Goal: Find contact information: Find contact information

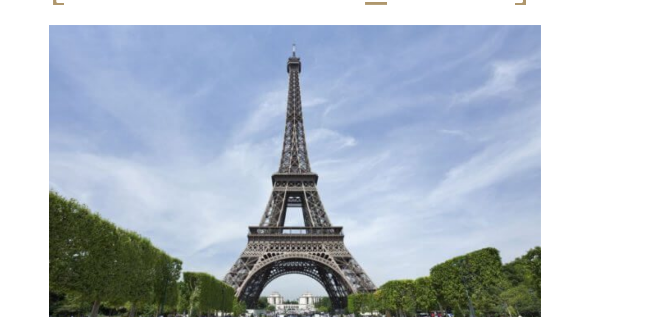
scroll to position [4, 0]
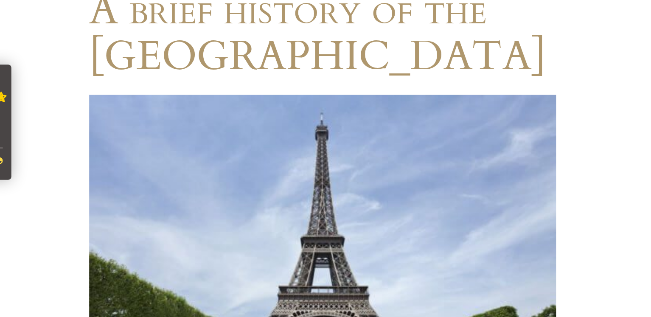
scroll to position [26, 0]
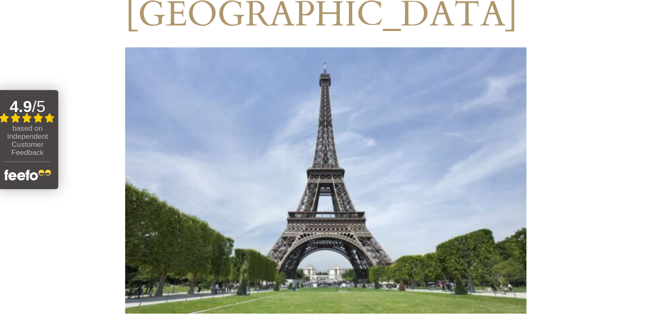
scroll to position [70, 0]
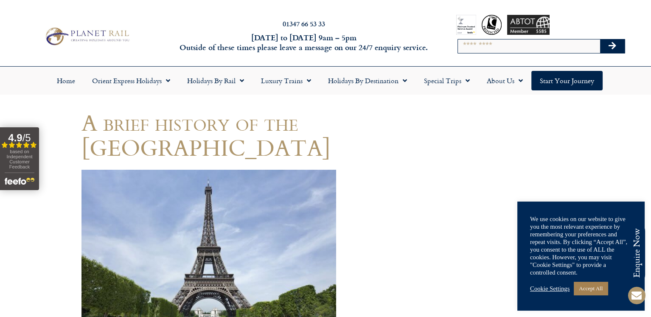
click at [585, 284] on link "Accept All" at bounding box center [590, 288] width 34 height 13
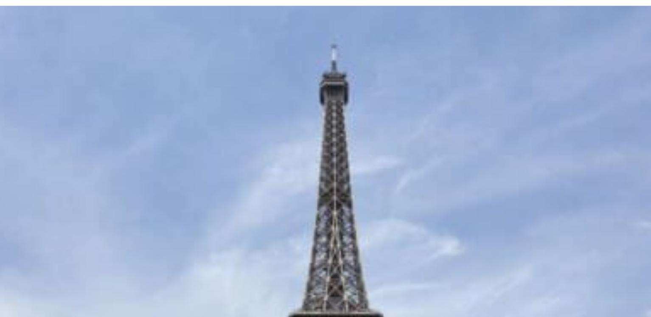
scroll to position [39, 0]
